Goal: Navigation & Orientation: Find specific page/section

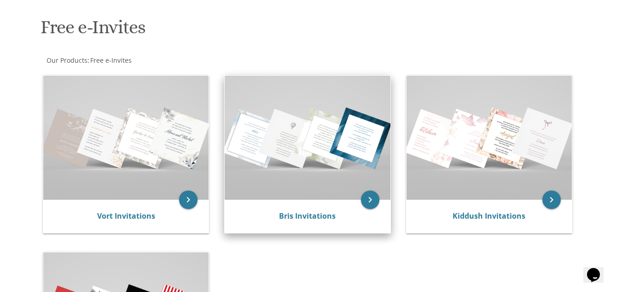
scroll to position [138, 0]
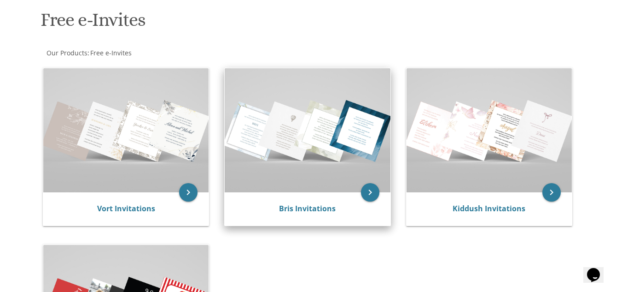
click at [277, 119] on img at bounding box center [307, 130] width 165 height 124
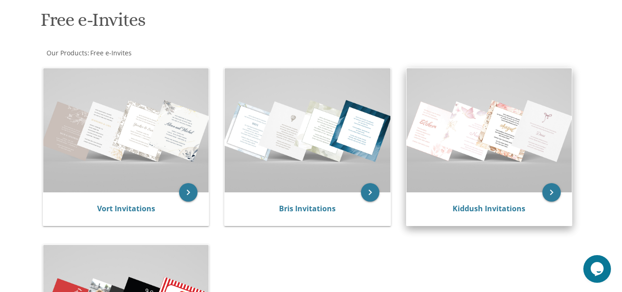
click at [521, 147] on img at bounding box center [489, 130] width 165 height 124
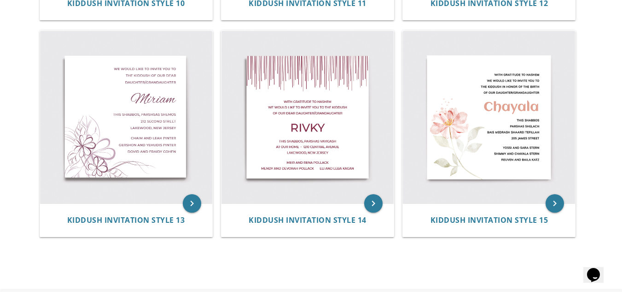
scroll to position [1060, 0]
